Goal: Book appointment/travel/reservation

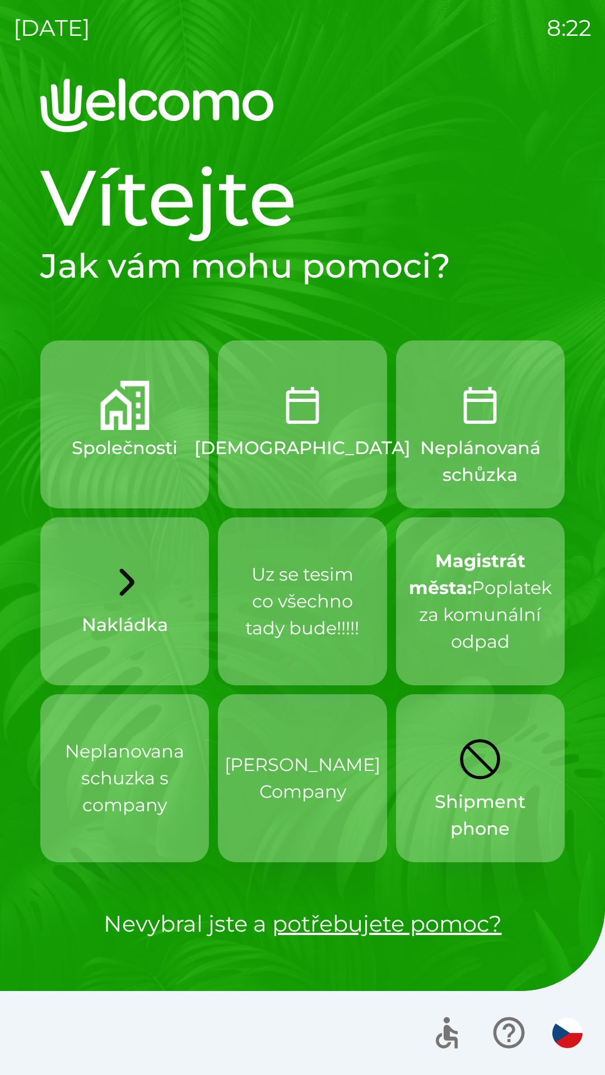
click at [504, 430] on button "Neplánovaná schůzka" at bounding box center [480, 424] width 169 height 168
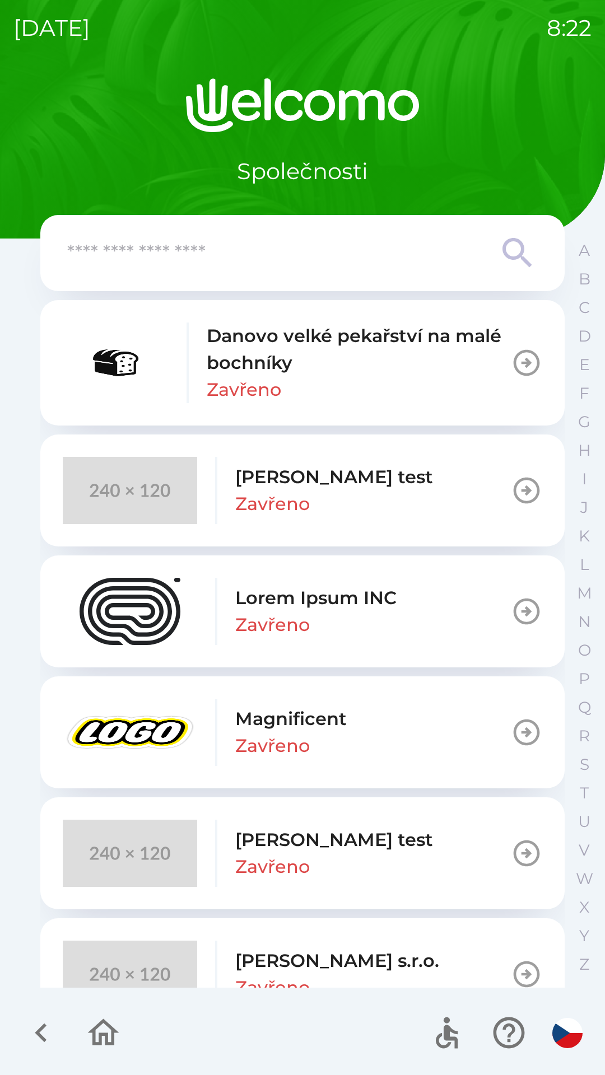
click at [385, 367] on p "Danovo velké pekařství na malé bochníky" at bounding box center [359, 349] width 304 height 54
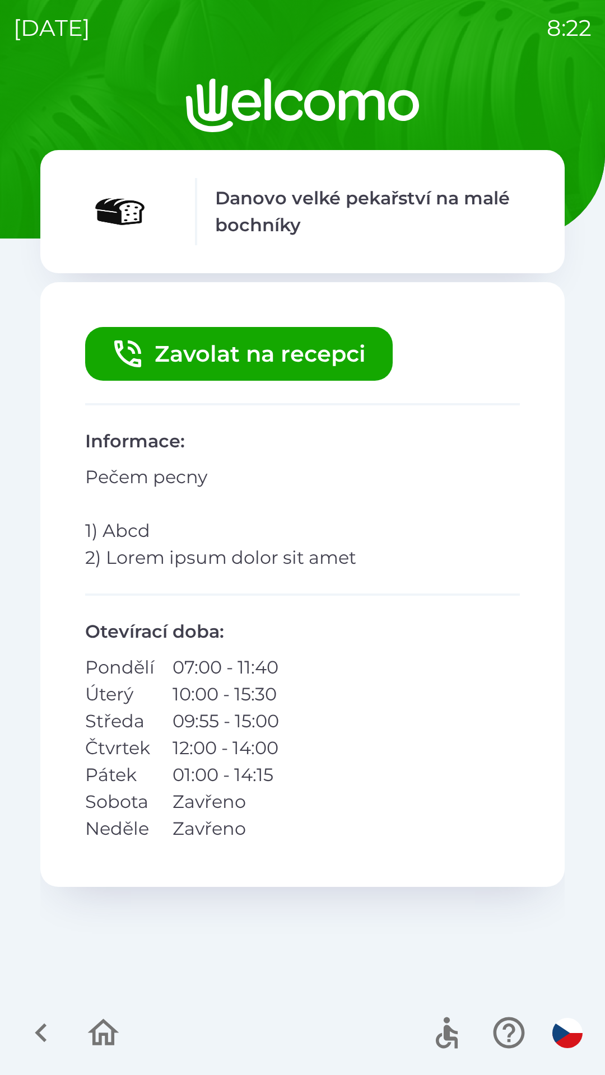
click at [105, 462] on icon "button" at bounding box center [103, 1032] width 31 height 27
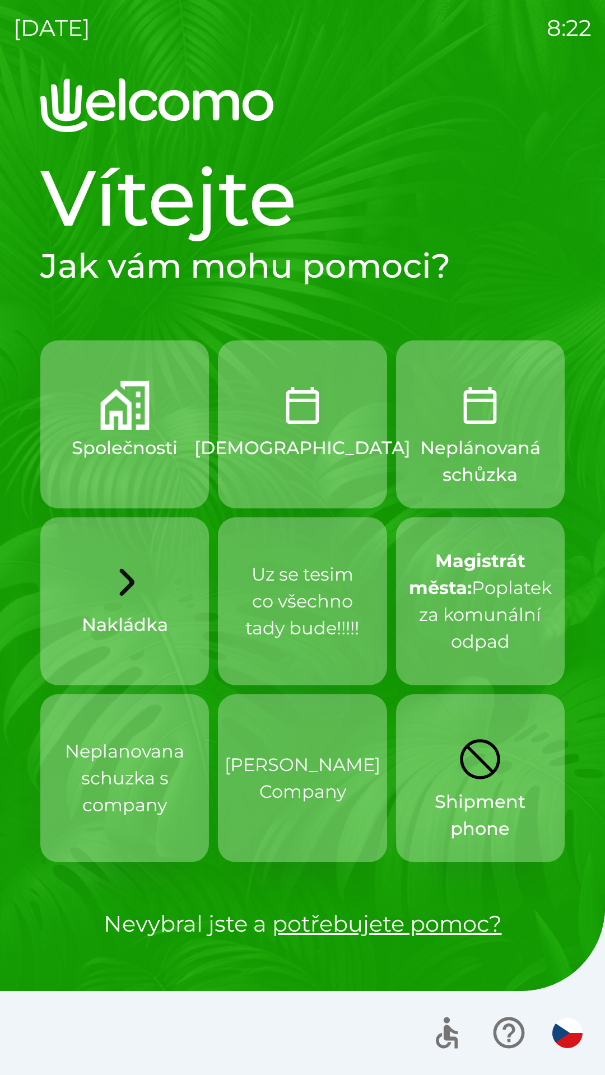
click at [469, 391] on img "button" at bounding box center [479, 405] width 49 height 49
